Goal: Find specific page/section: Find specific page/section

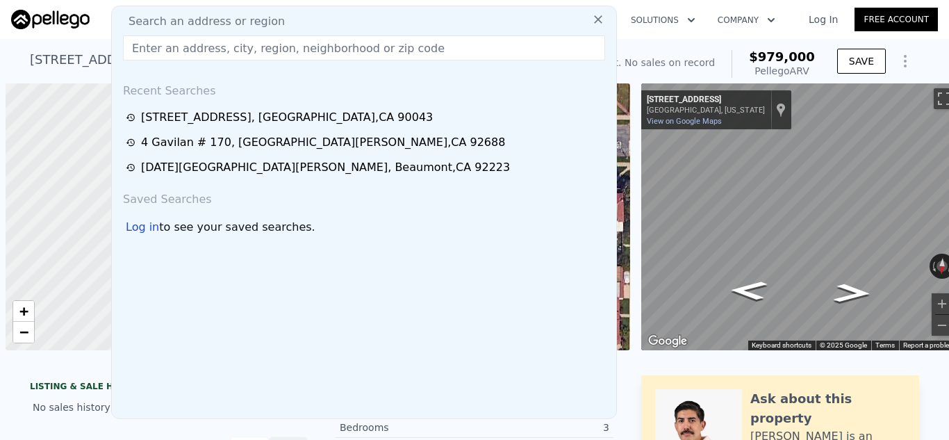
scroll to position [0, 6]
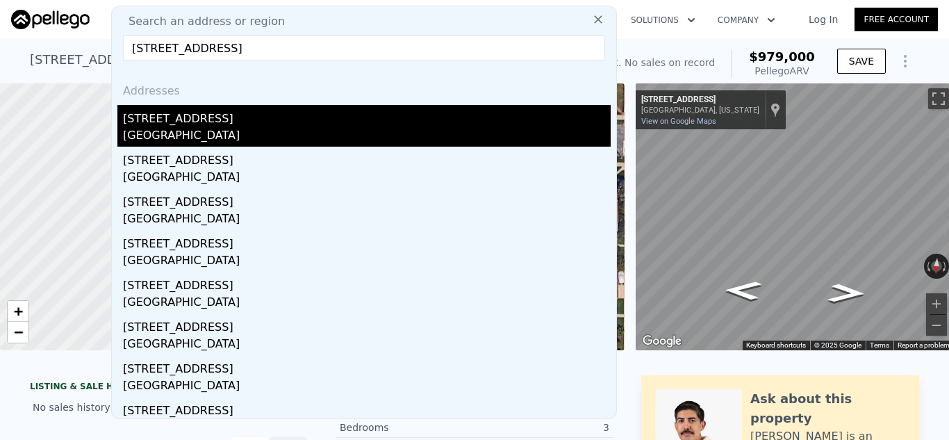
type input "[STREET_ADDRESS]"
click at [300, 122] on div "[STREET_ADDRESS]" at bounding box center [367, 116] width 488 height 22
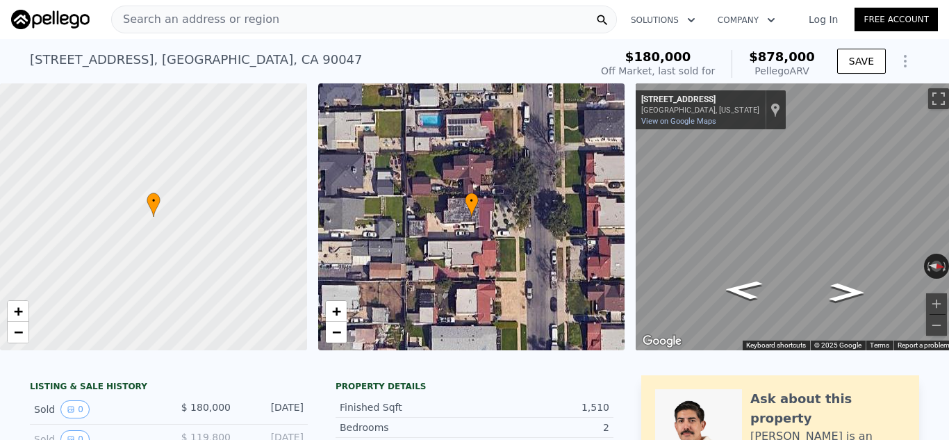
click at [401, 17] on div "Search an address or region" at bounding box center [364, 20] width 506 height 28
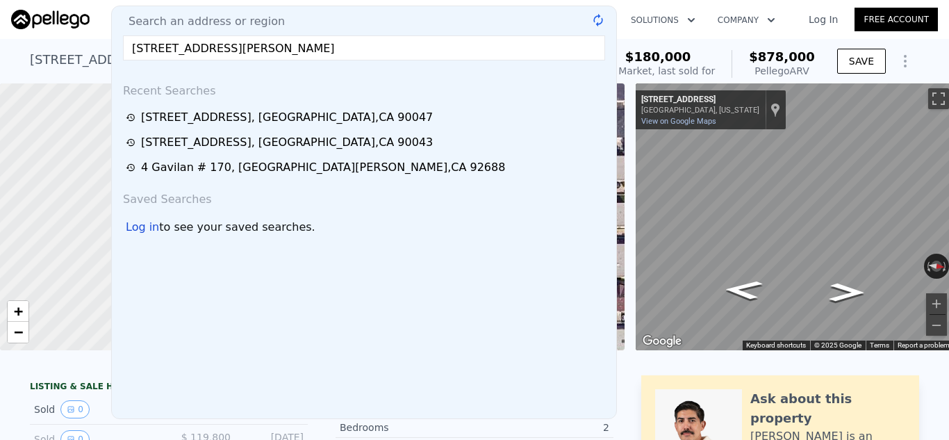
type input "[STREET_ADDRESS][PERSON_NAME]"
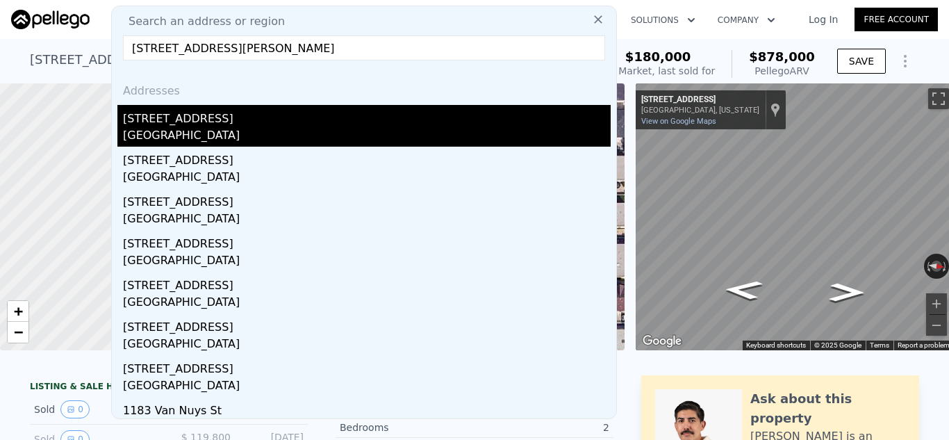
click at [299, 119] on div "[STREET_ADDRESS]" at bounding box center [367, 116] width 488 height 22
